Goal: Transaction & Acquisition: Register for event/course

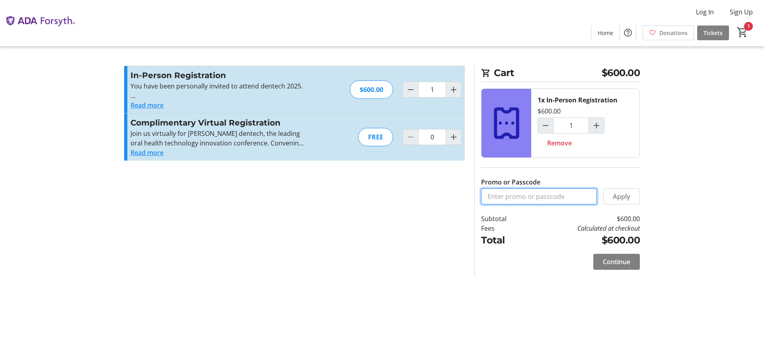
click at [532, 199] on input "Promo or Passcode" at bounding box center [539, 196] width 116 height 16
type input "NEOMODBRONZE25"
click at [618, 194] on span "Apply" at bounding box center [622, 196] width 18 height 10
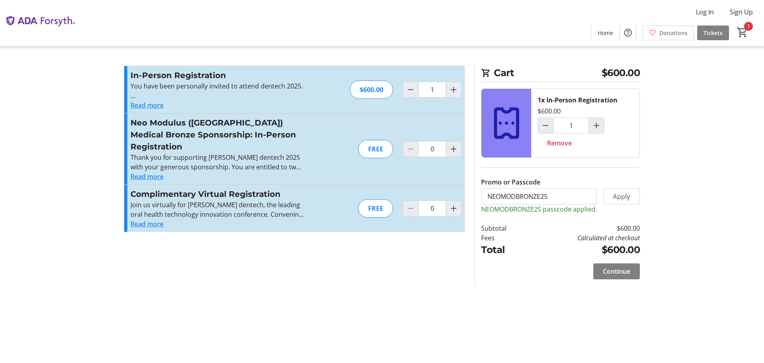
click at [153, 172] on button "Read more" at bounding box center [147, 177] width 33 height 10
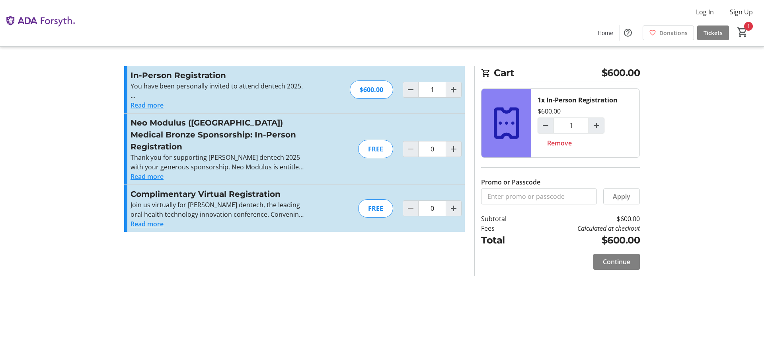
click at [157, 172] on button "Read more" at bounding box center [147, 177] width 33 height 10
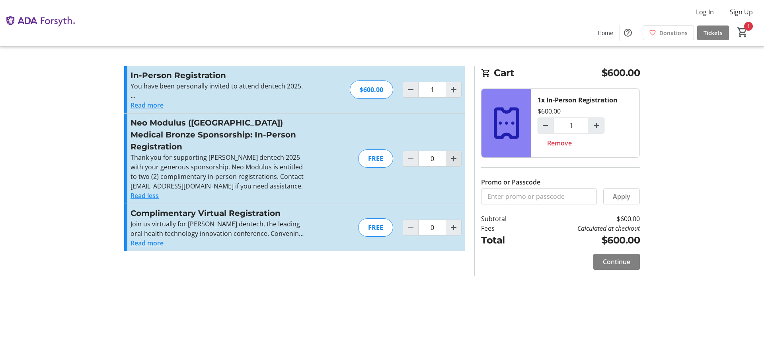
click at [454, 156] on mat-icon "Increment by one" at bounding box center [454, 159] width 10 height 10
click at [456, 156] on mat-icon "Increment by one" at bounding box center [454, 159] width 10 height 10
click at [456, 156] on div at bounding box center [454, 158] width 16 height 16
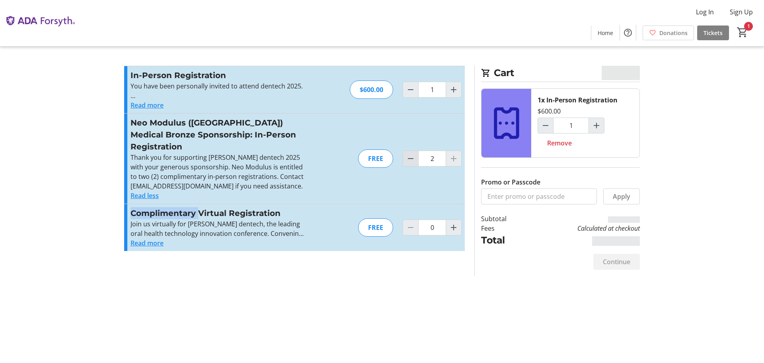
click at [414, 156] on mat-icon "Decrement by one" at bounding box center [411, 159] width 10 height 10
type input "1"
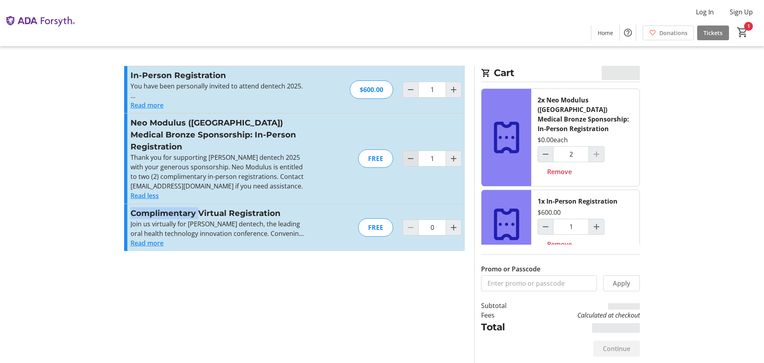
type input "1"
click at [412, 156] on mat-icon "Decrement by one" at bounding box center [411, 159] width 10 height 10
type input "0"
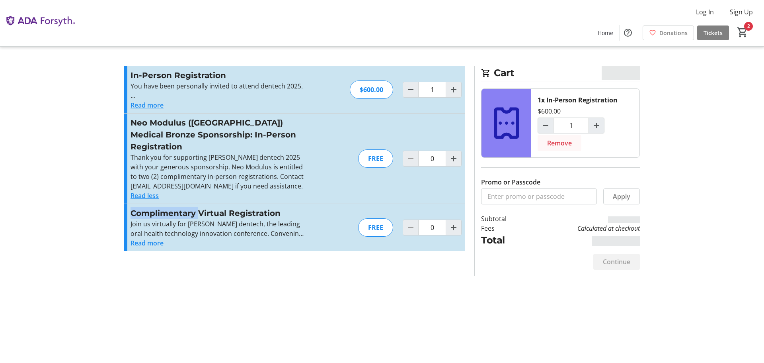
click at [546, 141] on span at bounding box center [560, 142] width 44 height 19
type input "0"
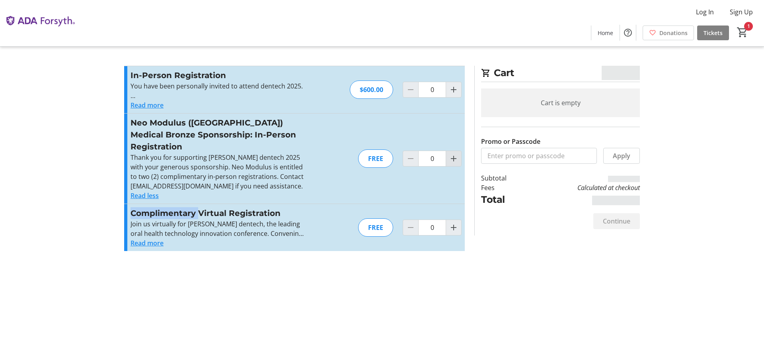
click at [451, 154] on mat-icon "Increment by one" at bounding box center [454, 159] width 10 height 10
type input "1"
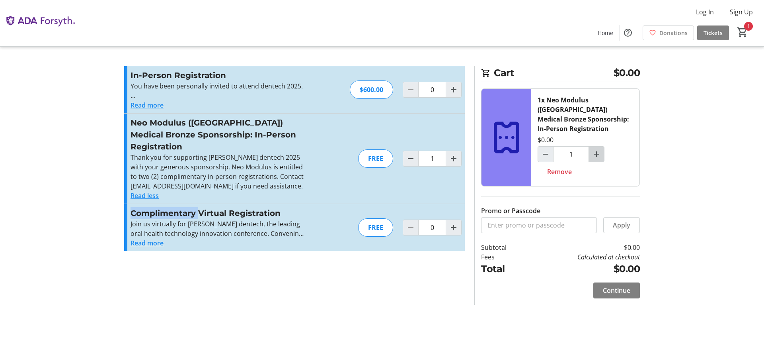
click at [604, 146] on span "Increment by one" at bounding box center [596, 153] width 15 height 15
type input "2"
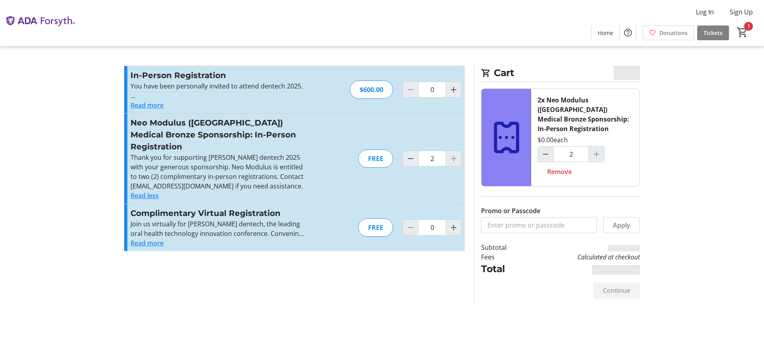
click at [598, 146] on div at bounding box center [597, 154] width 16 height 16
click at [538, 146] on span "Decrement by one" at bounding box center [545, 153] width 15 height 15
type input "1"
